Goal: Task Accomplishment & Management: Manage account settings

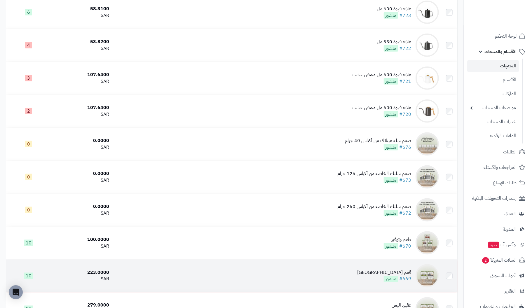
scroll to position [1664, 0]
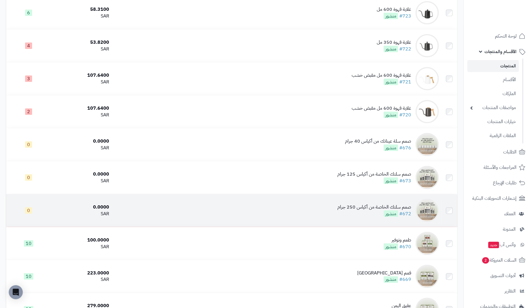
click at [424, 210] on img at bounding box center [427, 210] width 23 height 23
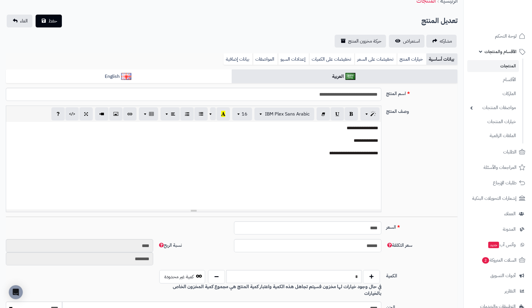
scroll to position [29, 0]
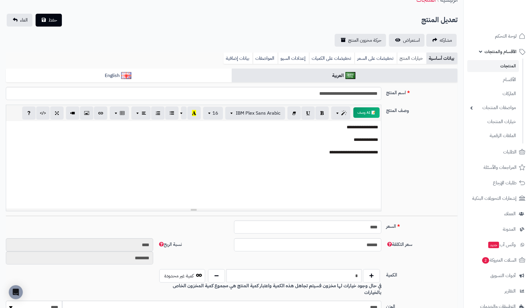
click at [411, 59] on link "خيارات المنتج" at bounding box center [411, 59] width 29 height 12
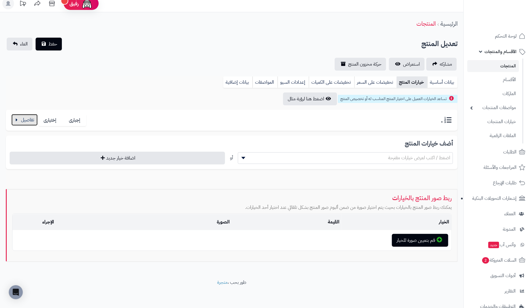
click at [28, 119] on button "button" at bounding box center [24, 120] width 26 height 12
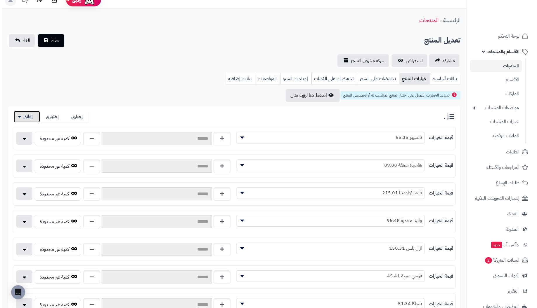
scroll to position [0, 0]
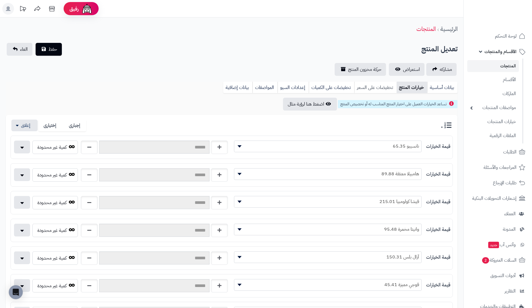
click at [380, 87] on link "تخفيضات على السعر" at bounding box center [375, 88] width 42 height 12
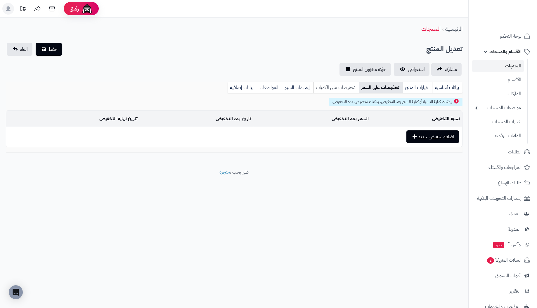
click at [330, 87] on link "تخفيضات على الكميات" at bounding box center [336, 88] width 46 height 12
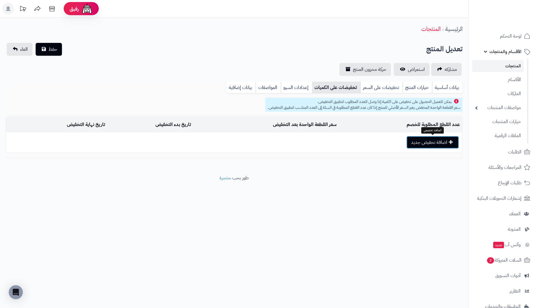
click at [443, 143] on button "اضافة تخفيض جديد" at bounding box center [432, 142] width 53 height 13
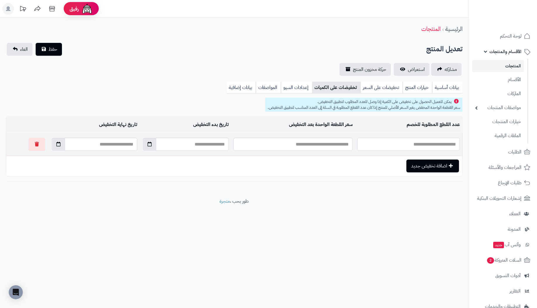
click at [439, 145] on input "text" at bounding box center [408, 144] width 102 height 13
type input "*"
click at [310, 145] on input "text" at bounding box center [292, 144] width 119 height 13
click at [28, 139] on button "button" at bounding box center [36, 144] width 17 height 13
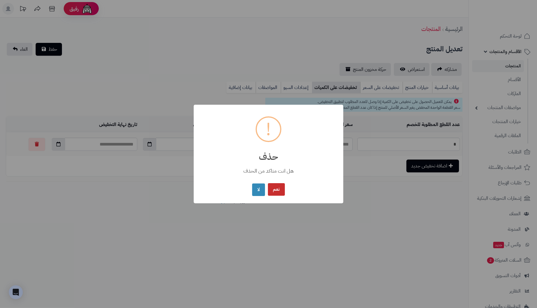
click at [272, 192] on button "نعم" at bounding box center [276, 189] width 17 height 13
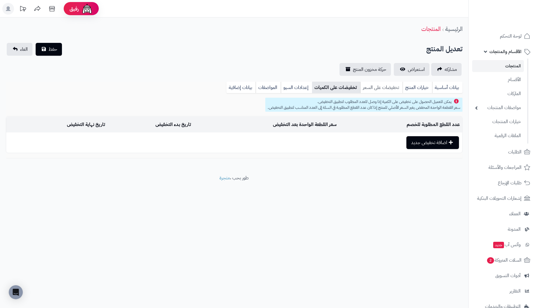
click at [394, 88] on link "تخفيضات على السعر" at bounding box center [381, 88] width 42 height 12
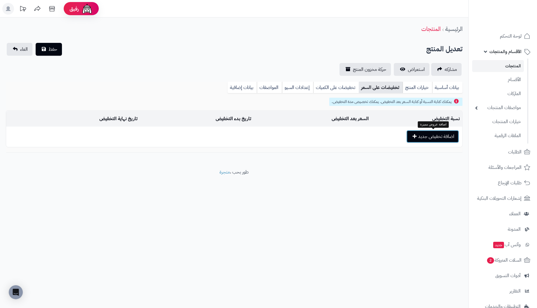
click at [424, 137] on button "اضافة تخفيض جديد" at bounding box center [432, 136] width 53 height 13
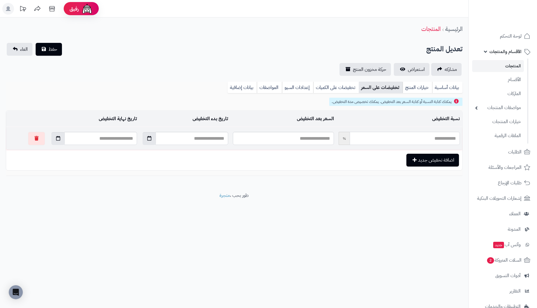
click at [449, 138] on input "text" at bounding box center [405, 138] width 110 height 13
type input "***"
type input "*"
click at [340, 139] on span "%" at bounding box center [343, 138] width 11 height 13
drag, startPoint x: 383, startPoint y: 136, endPoint x: 522, endPoint y: 133, distance: 139.3
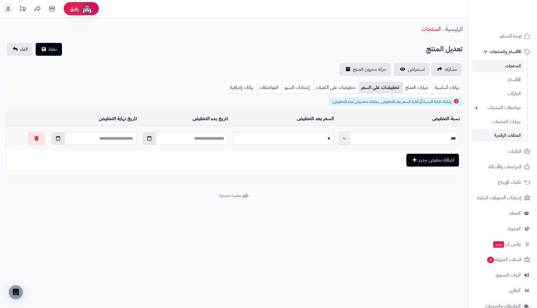
click at [522, 133] on div "**********" at bounding box center [268, 154] width 537 height 308
type input "***"
click at [241, 89] on link "بيانات إضافية" at bounding box center [241, 88] width 29 height 12
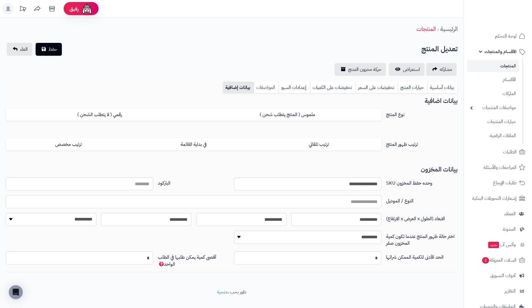
click at [269, 88] on link "المواصفات" at bounding box center [266, 88] width 25 height 12
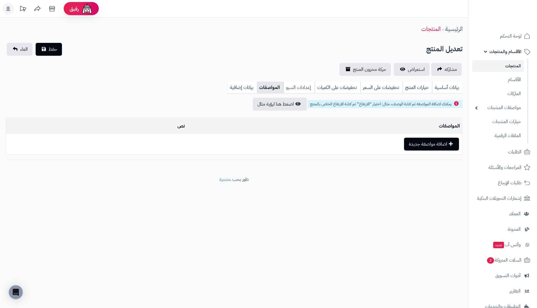
drag, startPoint x: 307, startPoint y: 89, endPoint x: 352, endPoint y: 97, distance: 45.7
click at [317, 91] on ul "بيانات أساسية خيارات المنتج تخفيضات على السعر تخفيضات على الكميات إعدادات السيو…" at bounding box center [344, 87] width 235 height 11
click at [296, 90] on link "إعدادات السيو" at bounding box center [298, 88] width 31 height 12
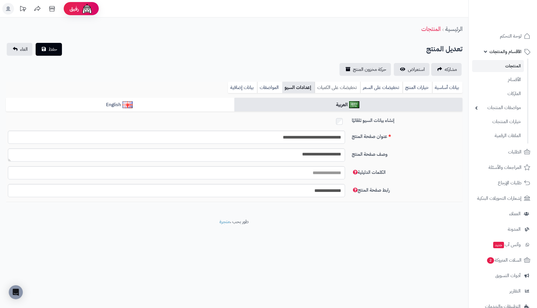
click at [334, 87] on link "تخفيضات على الكميات" at bounding box center [337, 88] width 46 height 12
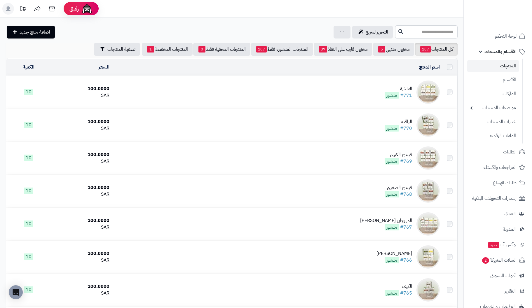
scroll to position [1664, 0]
